Goal: Information Seeking & Learning: Learn about a topic

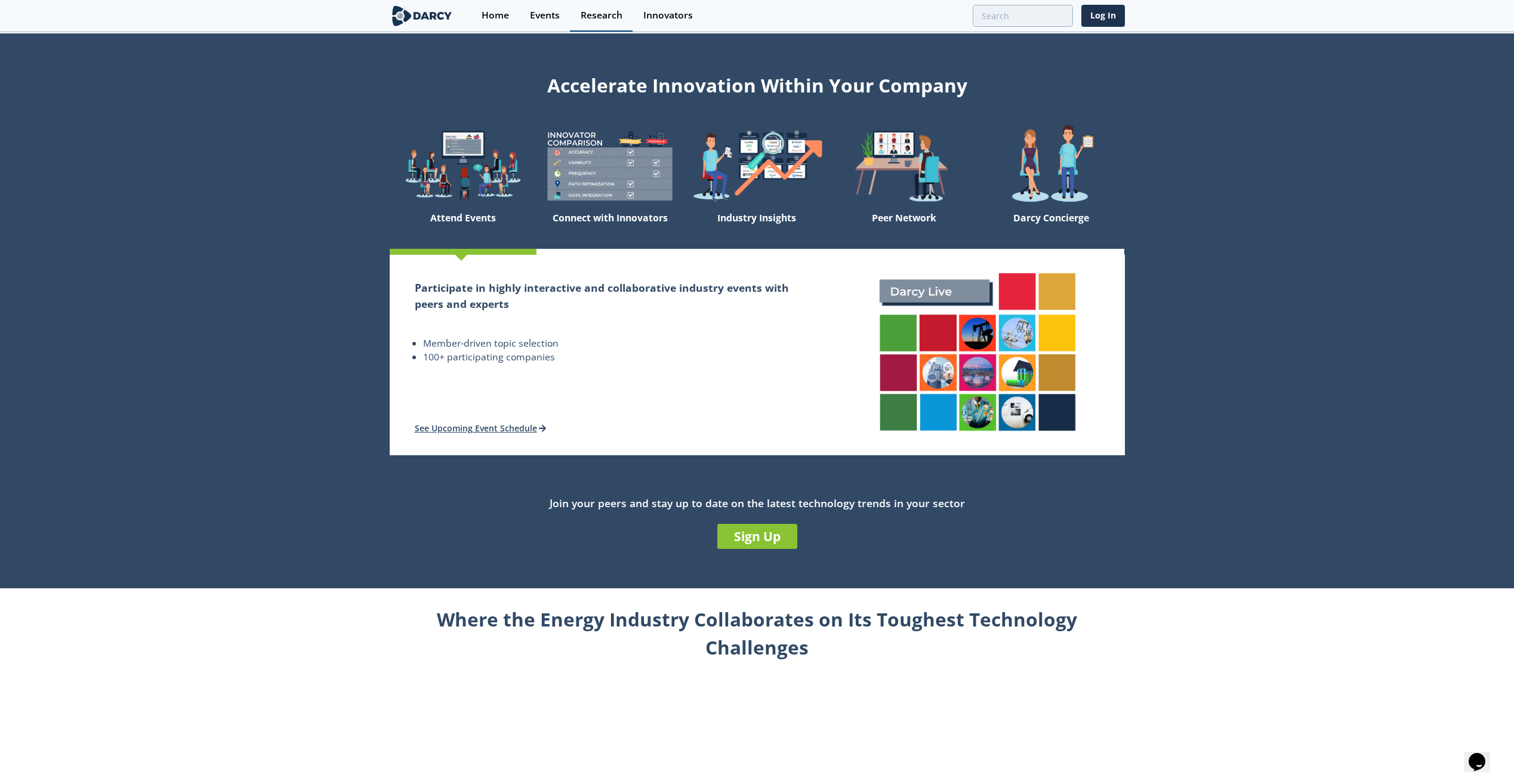
click at [596, 11] on div "Research" at bounding box center [601, 15] width 42 height 9
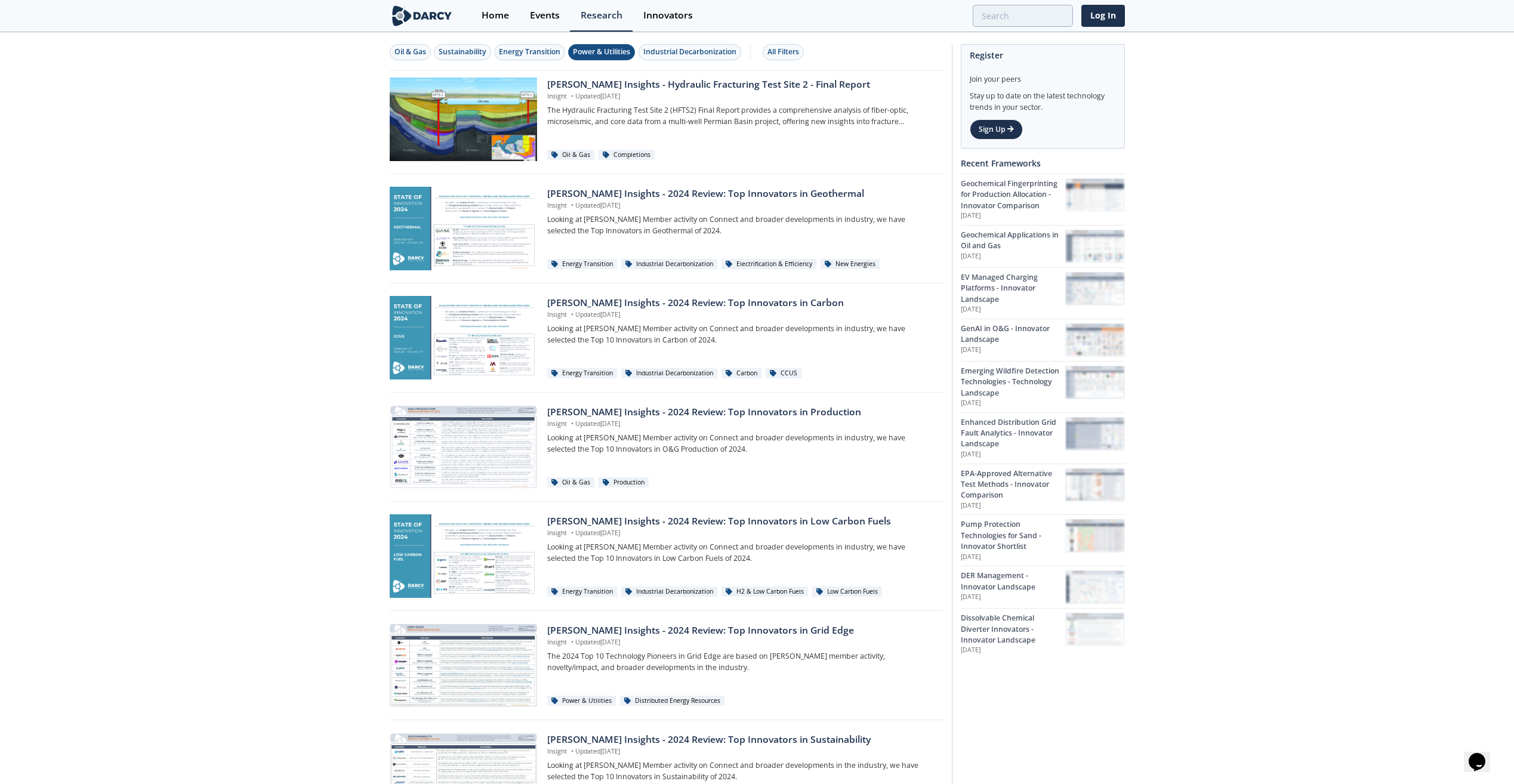
click at [593, 55] on div "Power & Utilities" at bounding box center [602, 52] width 58 height 11
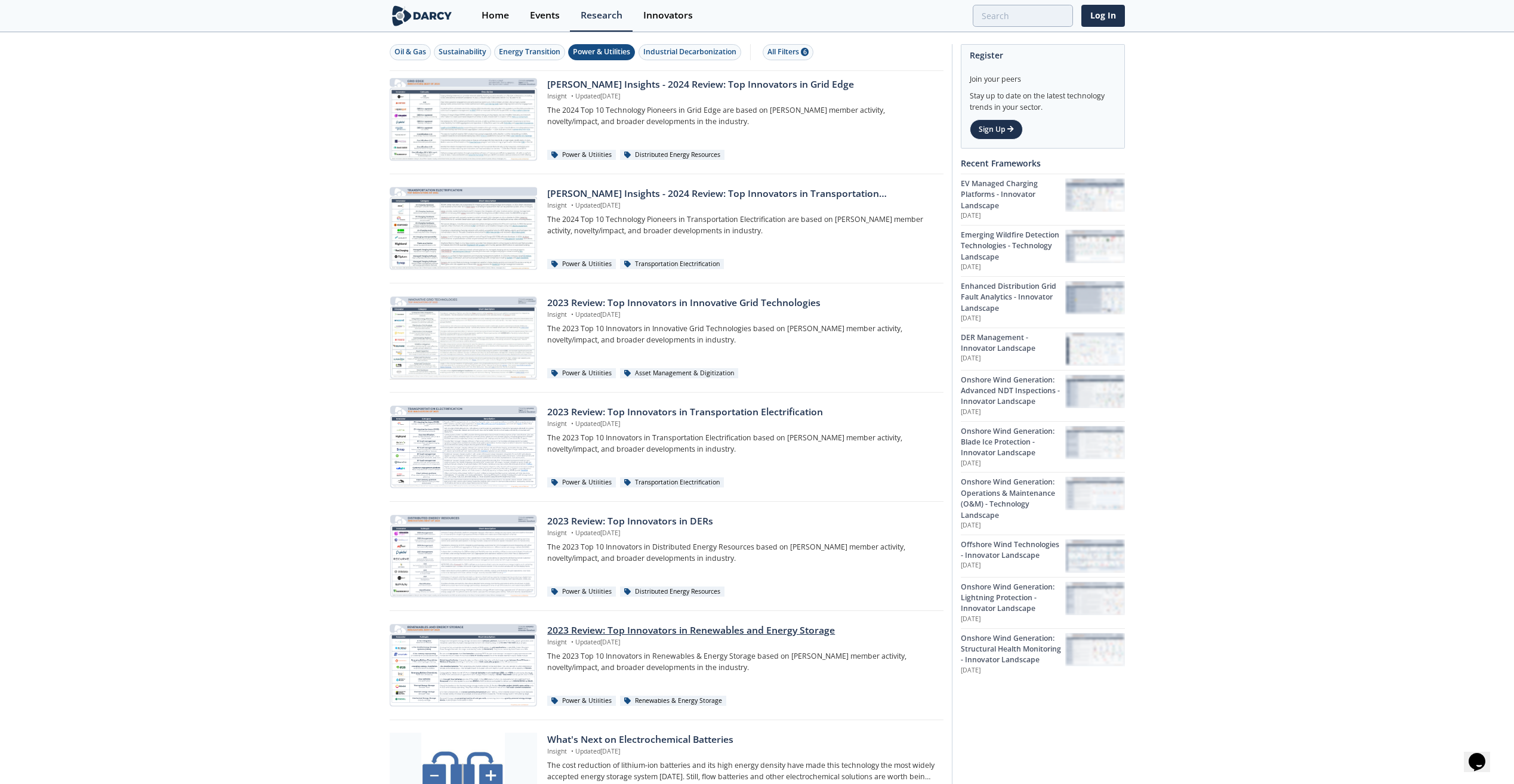
click at [732, 364] on div "2023 Review: Top Innovators in Renewables and Energy Storage" at bounding box center [741, 631] width 387 height 15
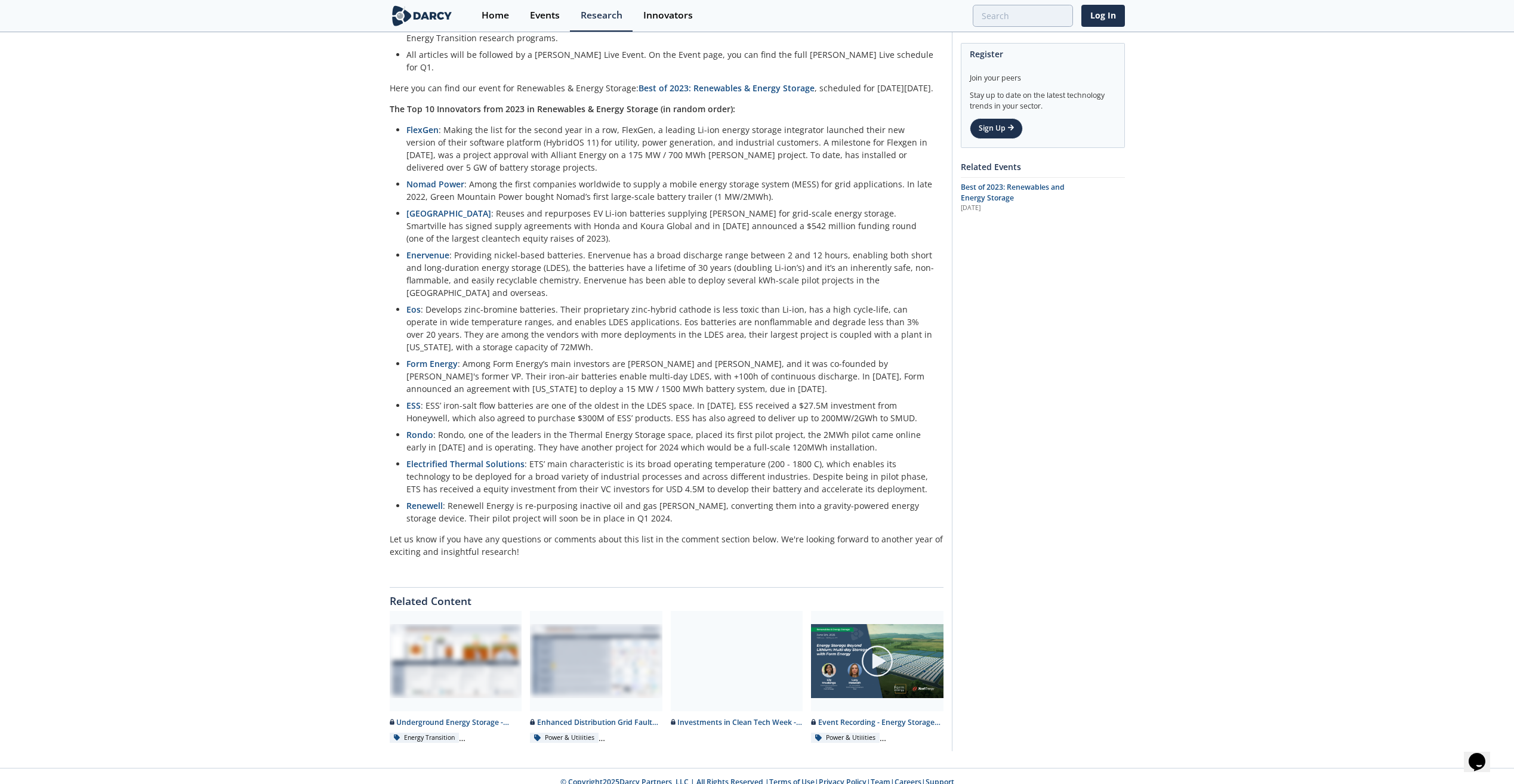
scroll to position [271, 0]
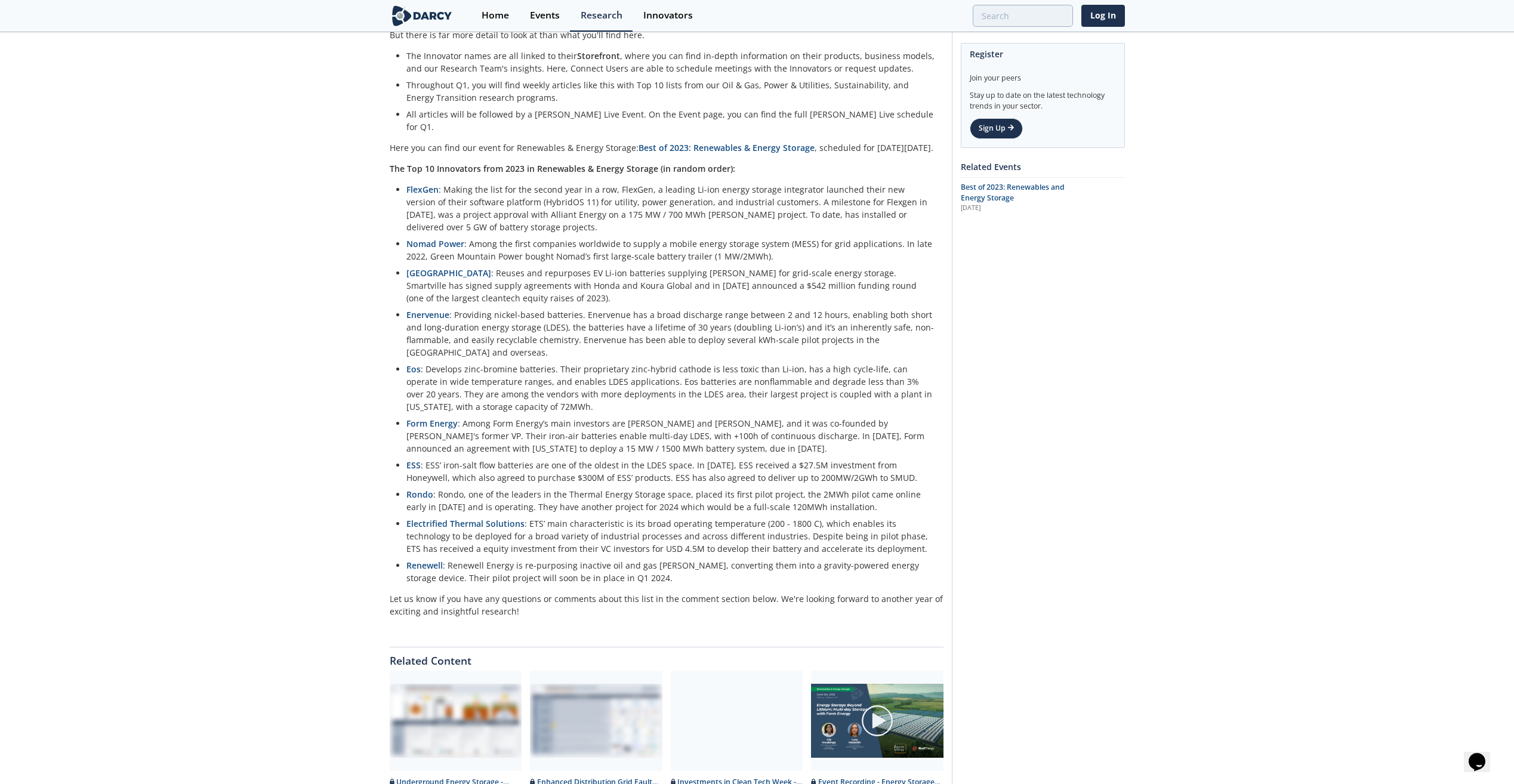
click at [749, 364] on img at bounding box center [877, 721] width 34 height 34
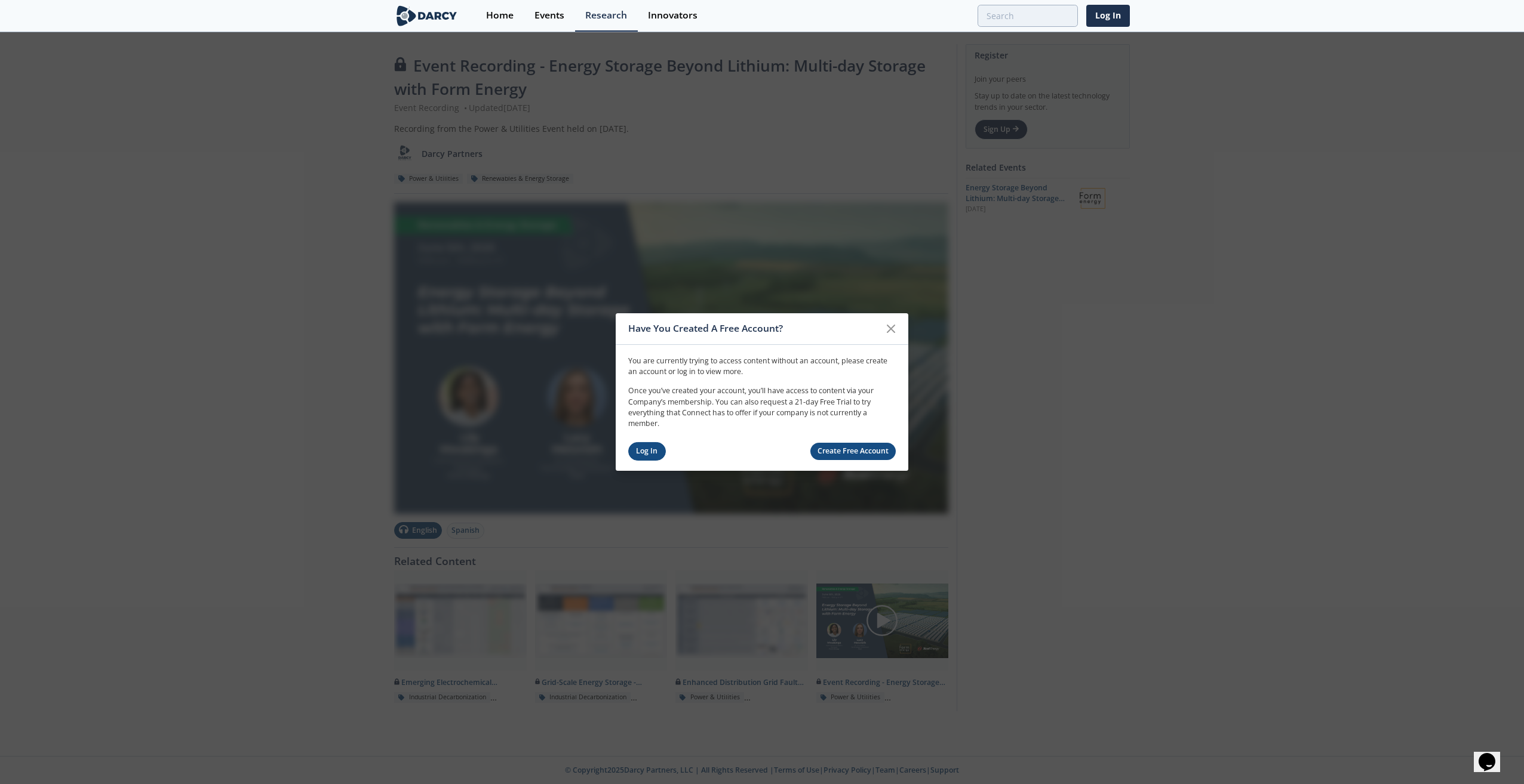
click at [646, 364] on link "Log In" at bounding box center [647, 451] width 38 height 19
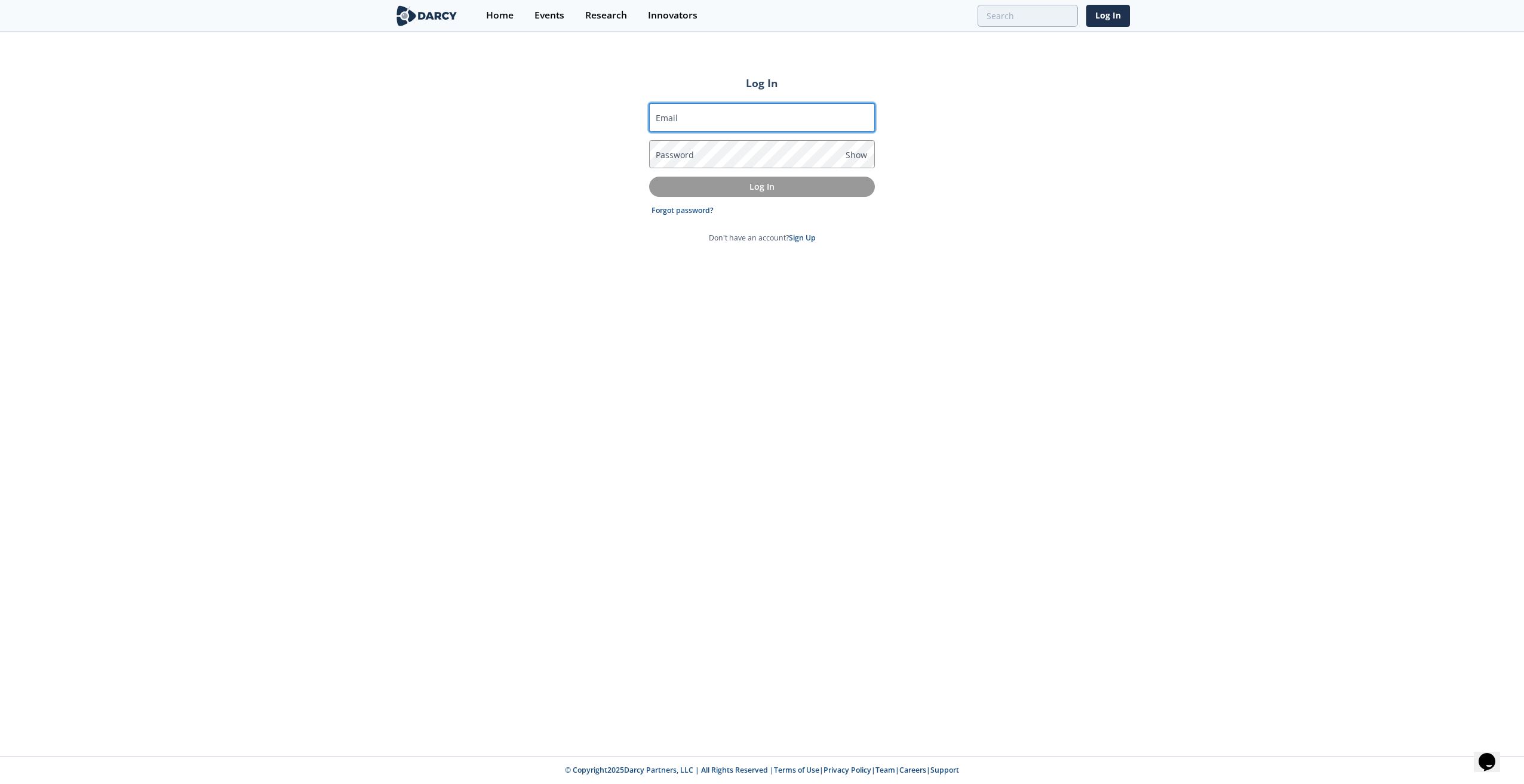
click at [736, 110] on input "Email" at bounding box center [761, 117] width 226 height 28
type input "[EMAIL_ADDRESS][DOMAIN_NAME]"
click at [683, 153] on label "Password" at bounding box center [675, 155] width 38 height 13
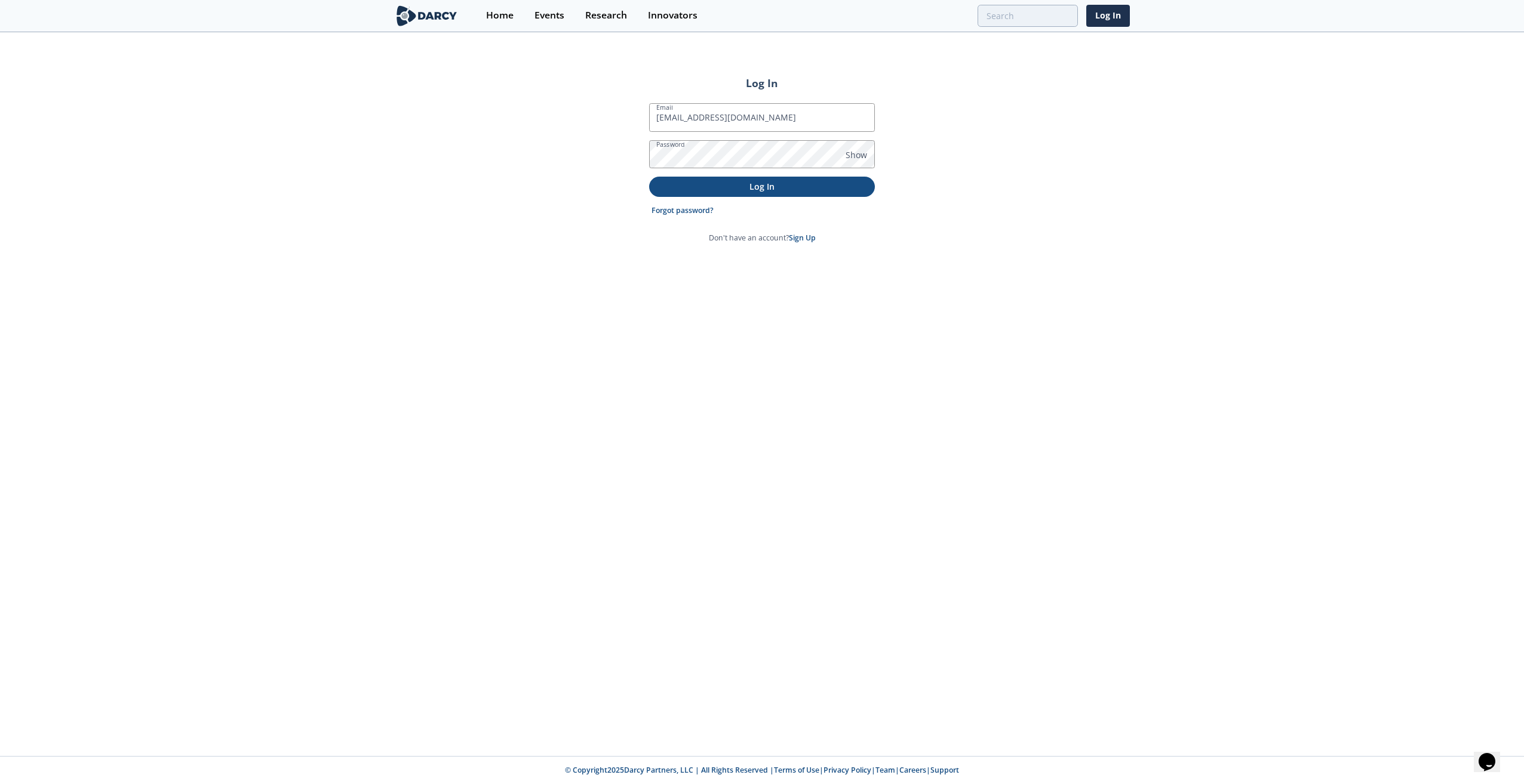
click at [746, 181] on p "Log In" at bounding box center [762, 186] width 209 height 13
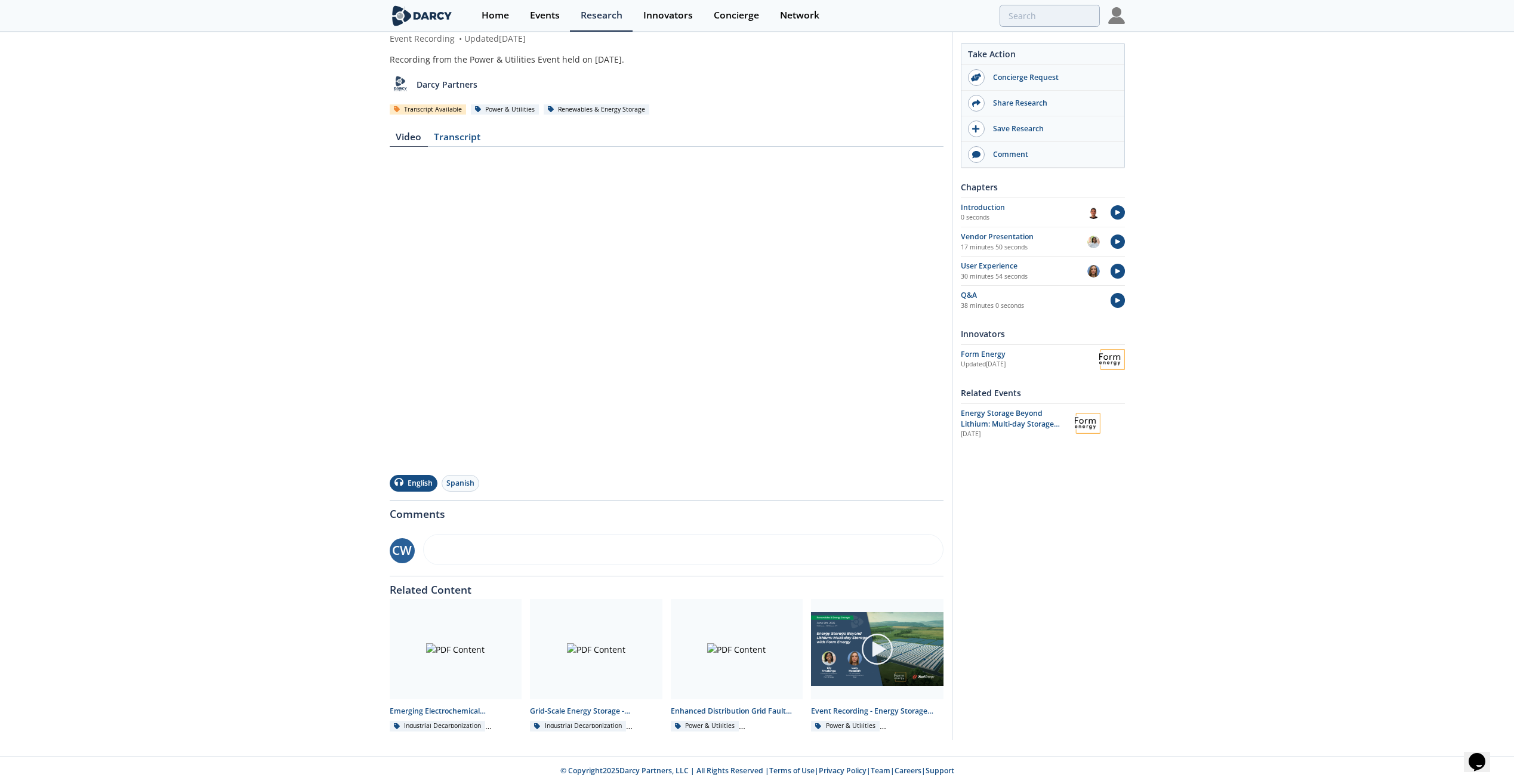
scroll to position [70, 0]
click at [567, 364] on div "Grid-Scale Energy Storage - Technology Landscape" at bounding box center [596, 711] width 132 height 11
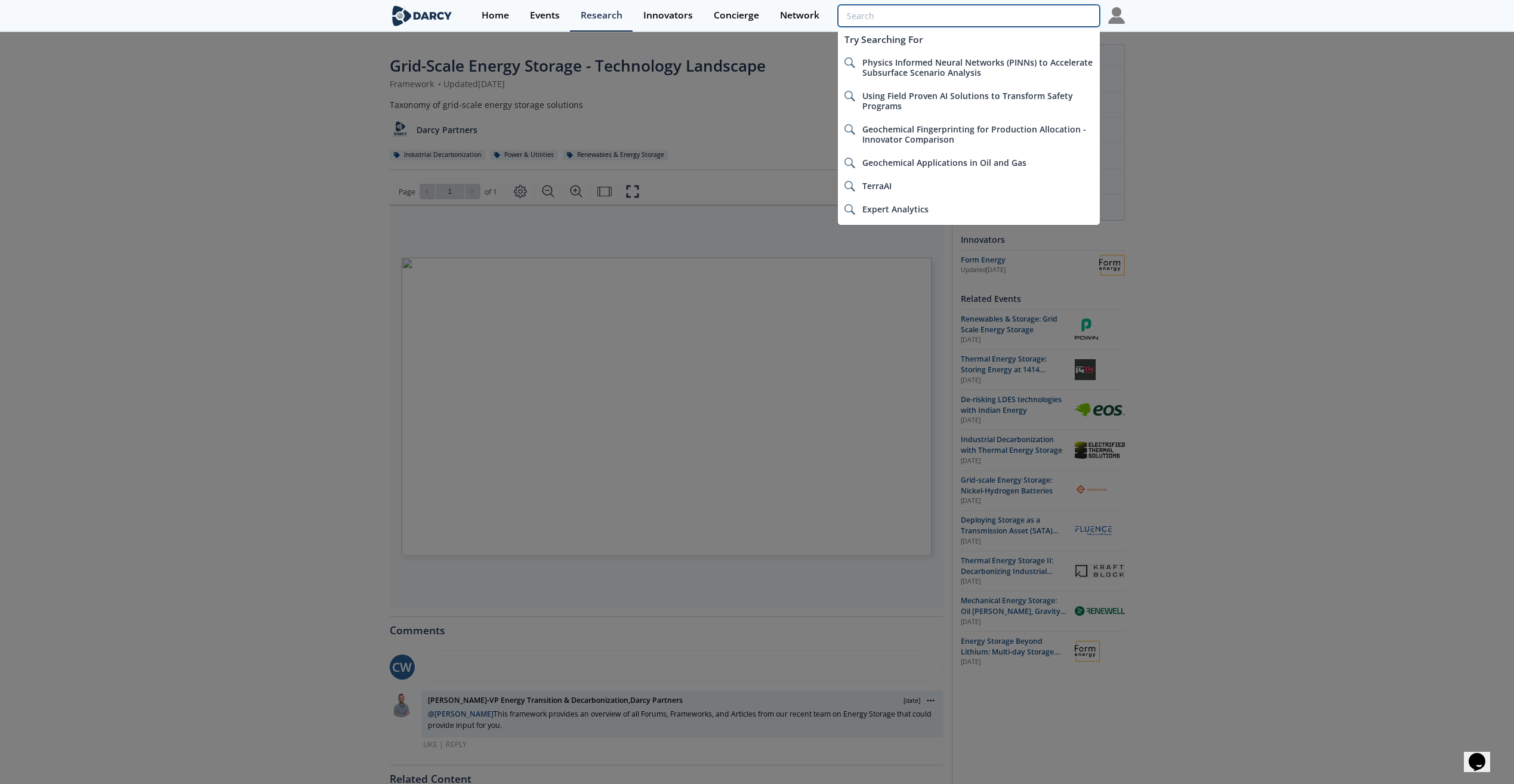
click at [749, 13] on input "search" at bounding box center [968, 15] width 261 height 22
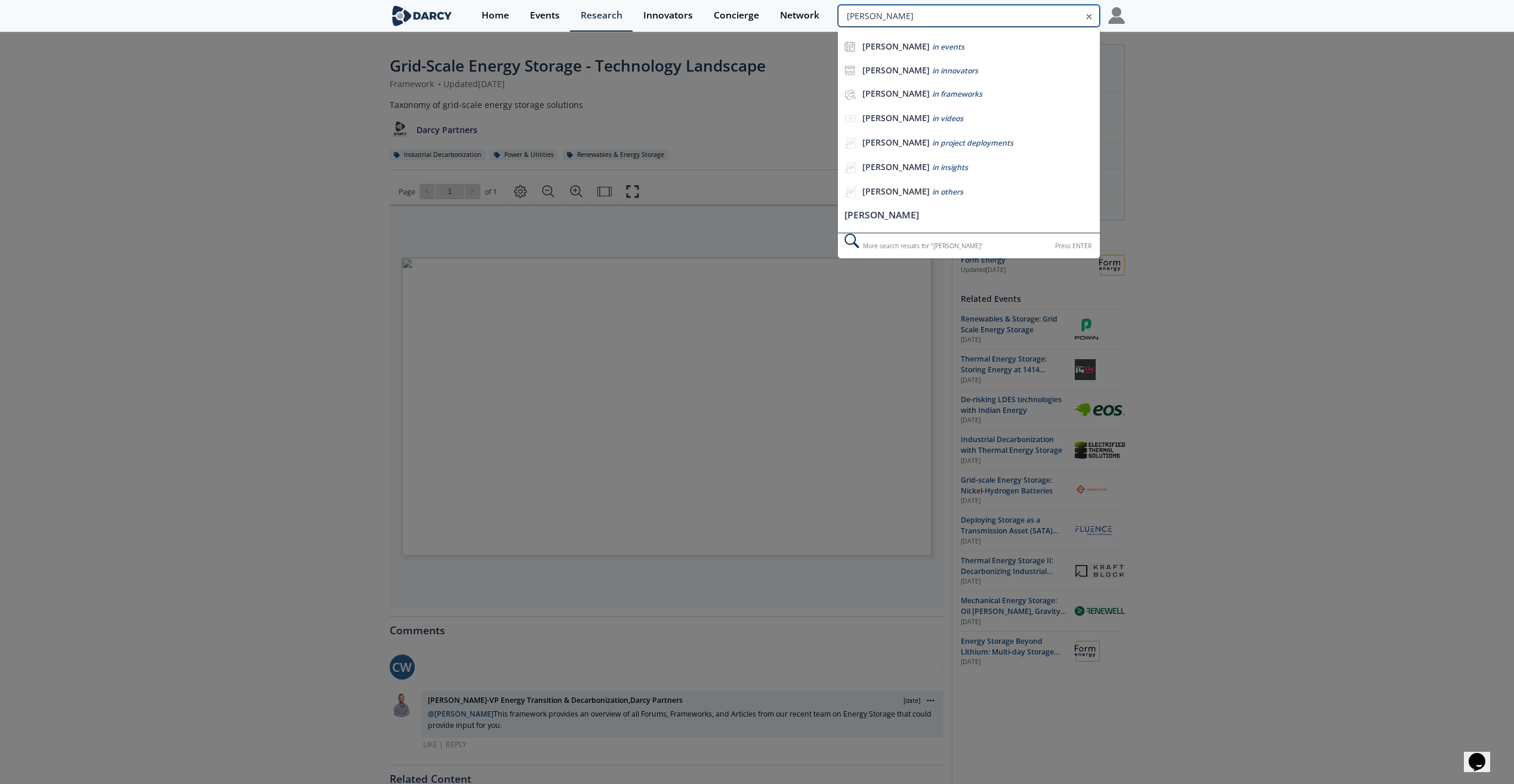
type input "[PERSON_NAME]"
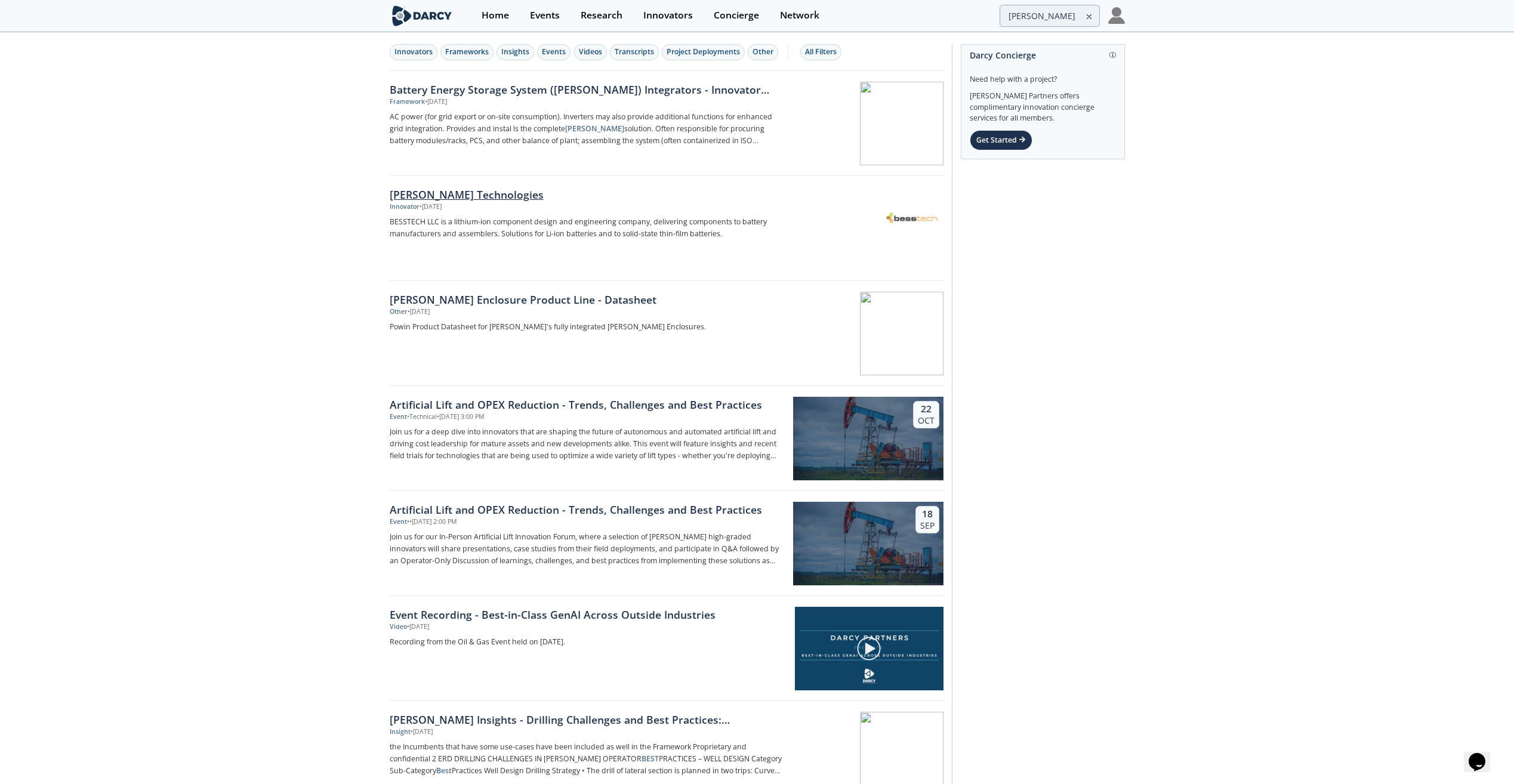
click at [461, 194] on div "[PERSON_NAME] Technologies" at bounding box center [588, 194] width 395 height 15
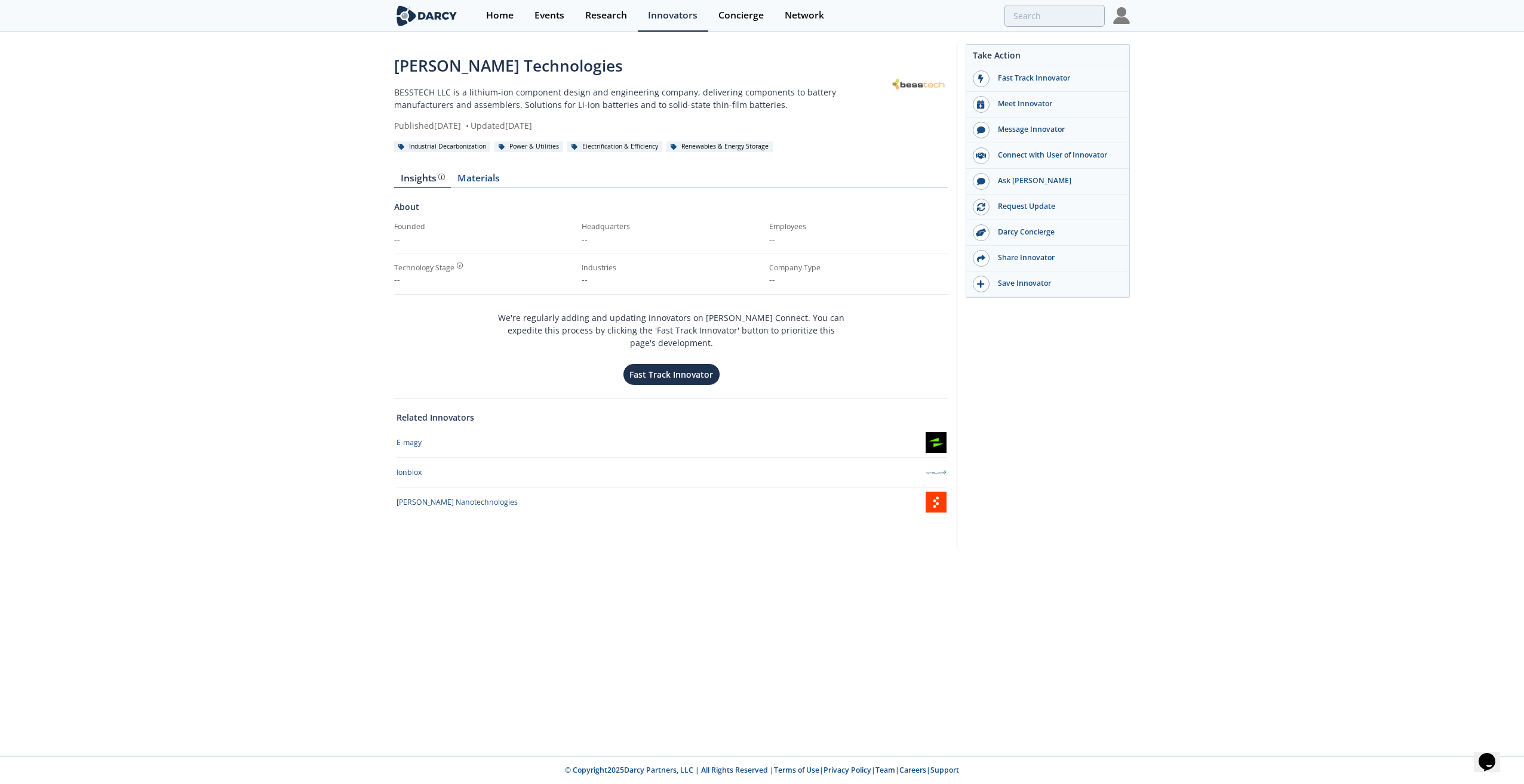
type input "[PERSON_NAME]"
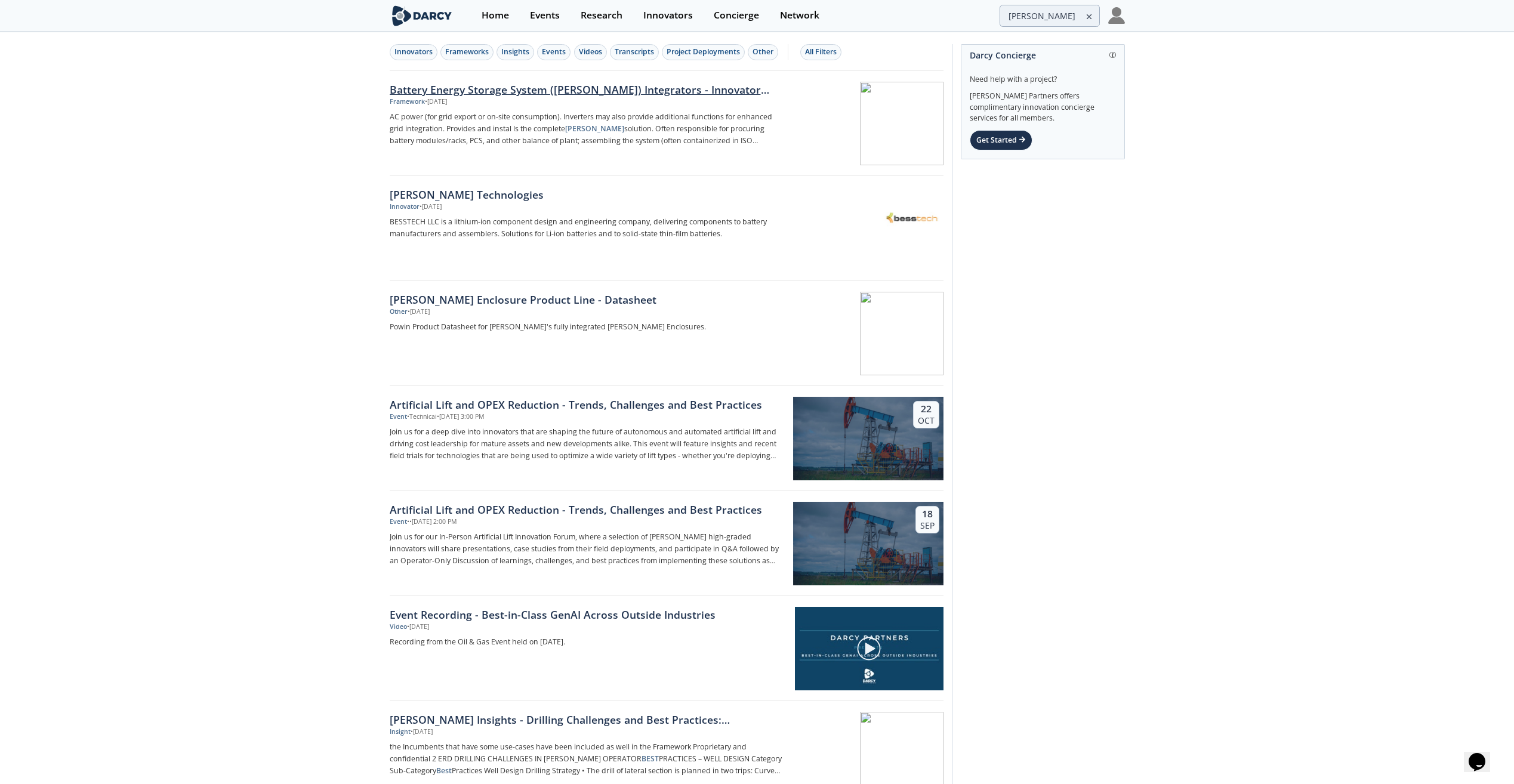
click at [500, 89] on div "Battery Energy Storage System ([PERSON_NAME]) Integrators - Innovator Landscape" at bounding box center [588, 89] width 395 height 15
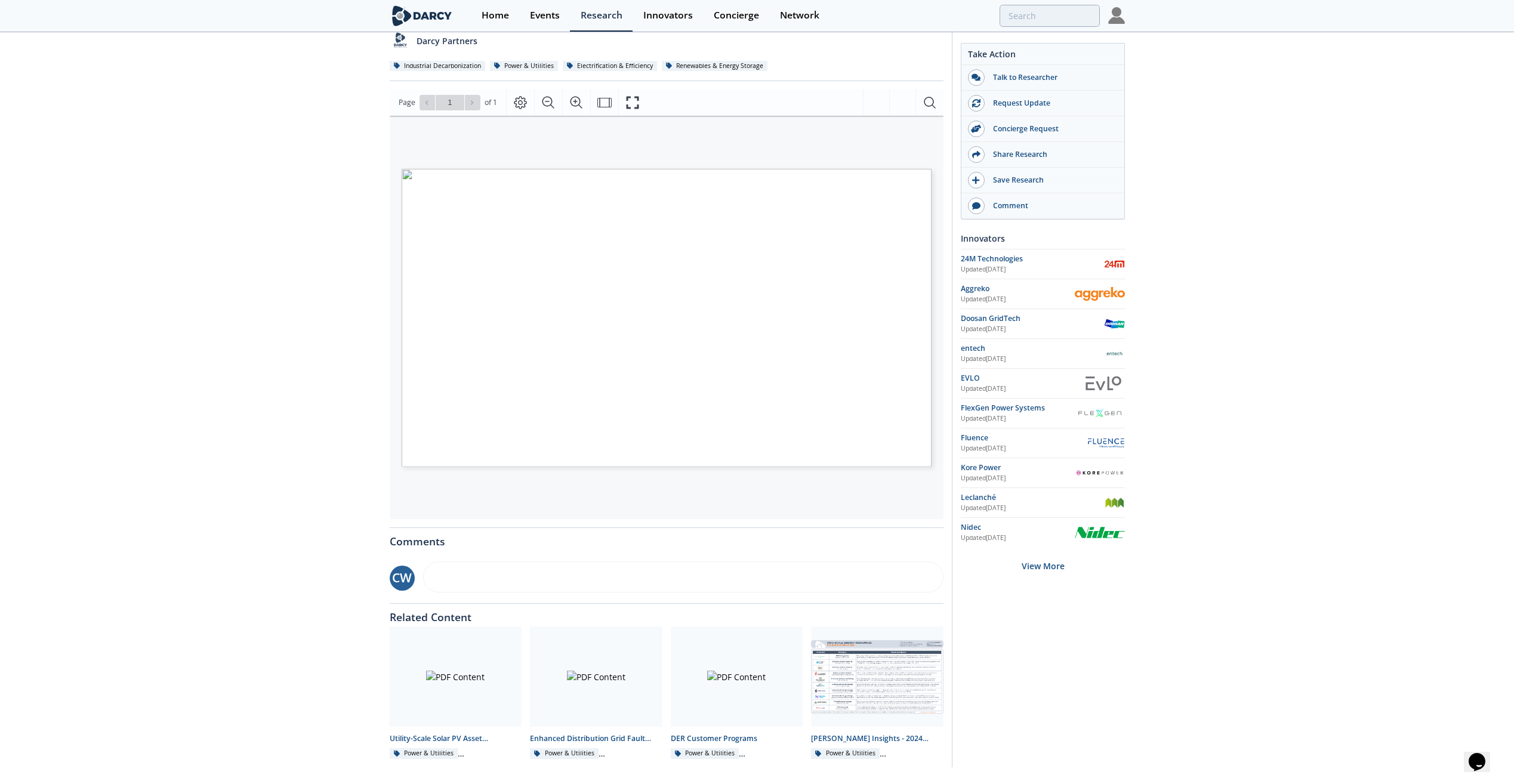
scroll to position [130, 0]
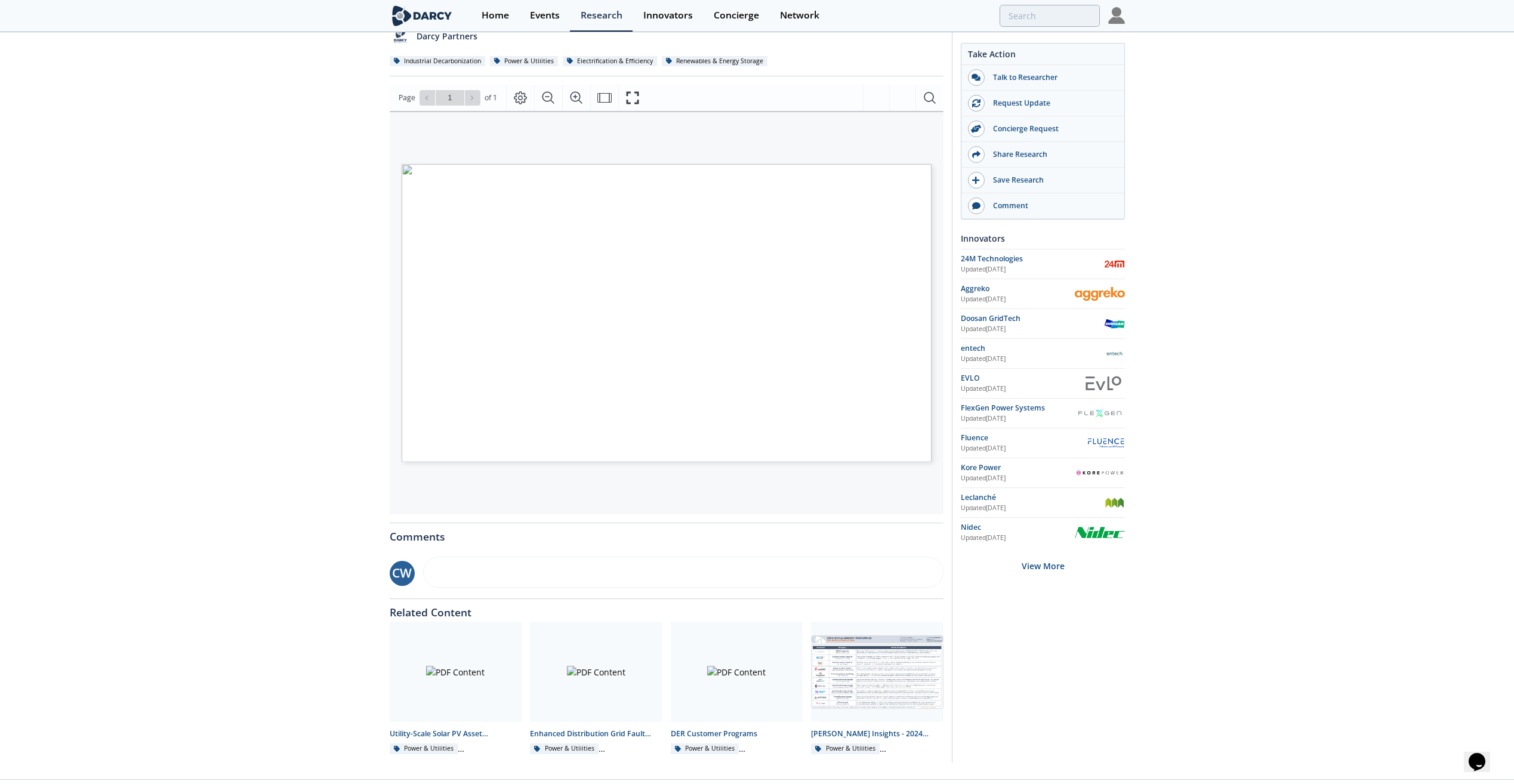
type input "[PERSON_NAME]"
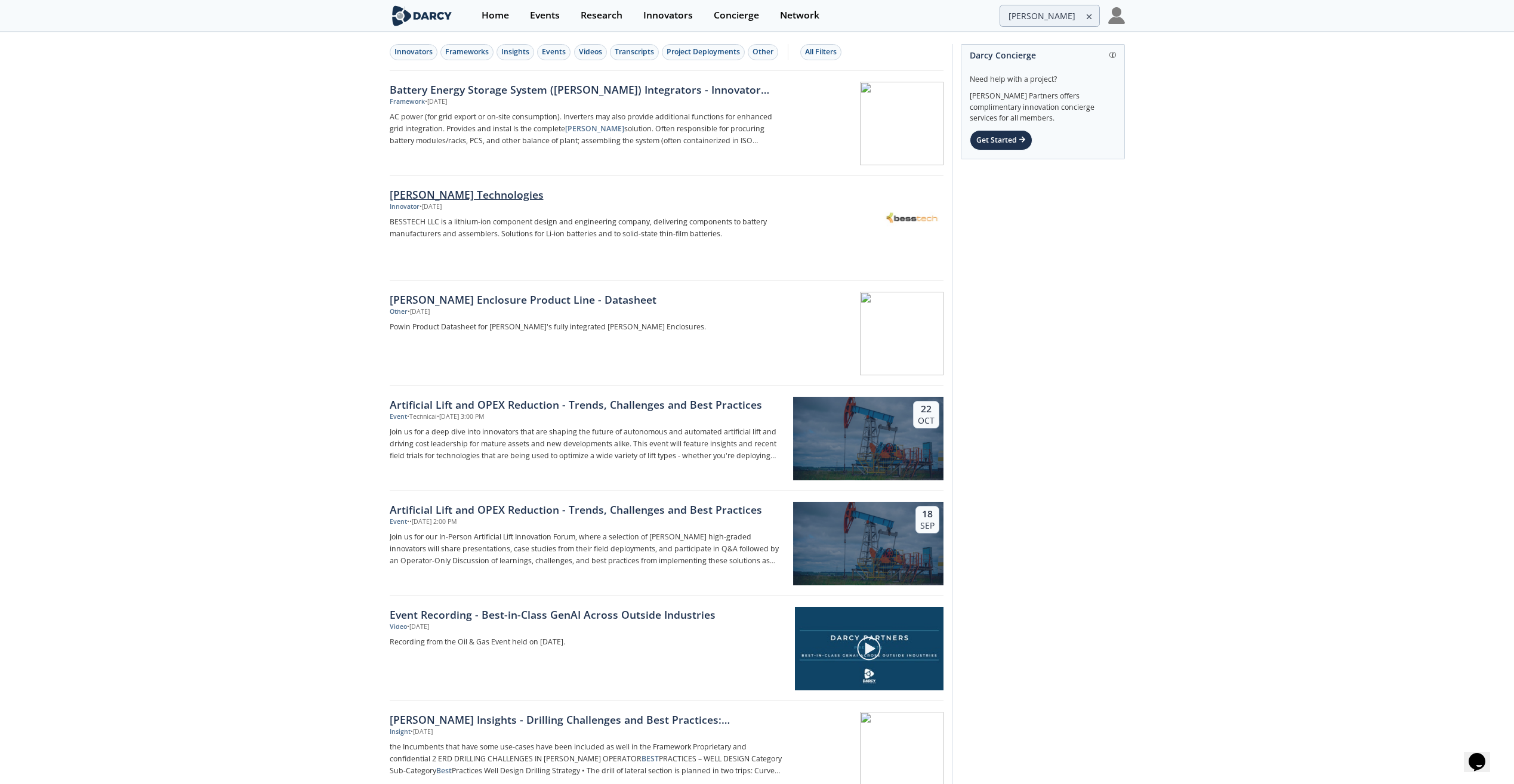
click at [455, 192] on div "[PERSON_NAME] Technologies" at bounding box center [588, 194] width 395 height 15
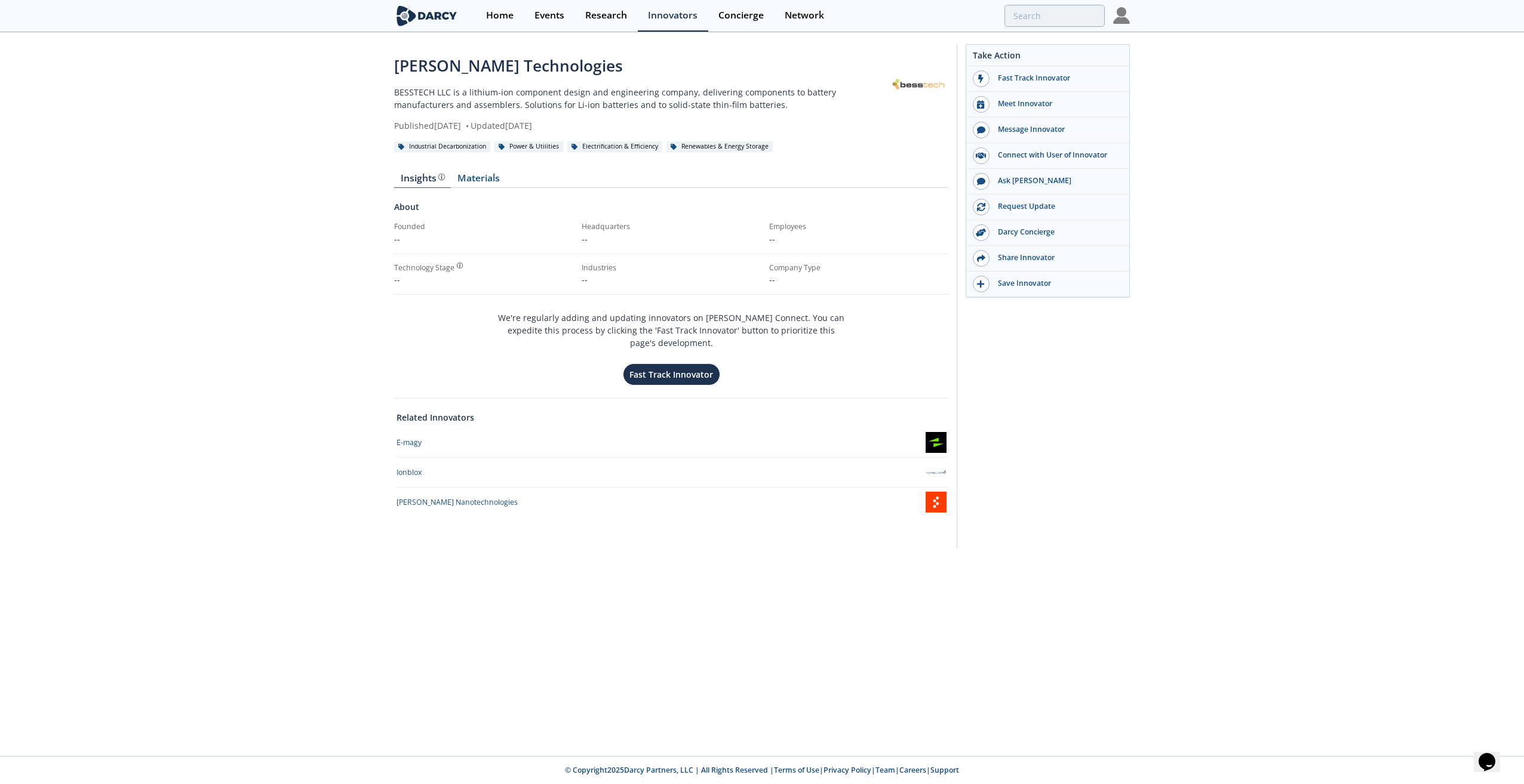
type input "[PERSON_NAME]"
